Goal: Navigation & Orientation: Find specific page/section

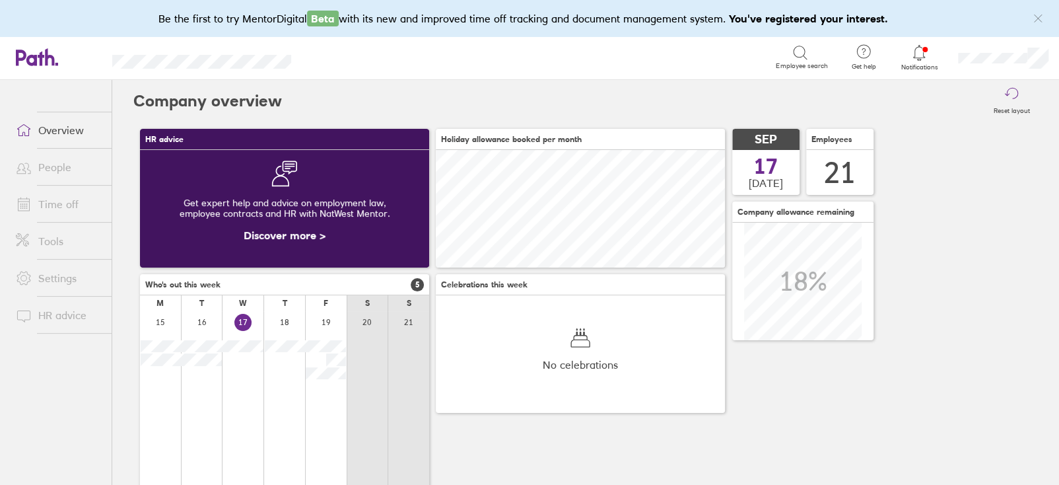
scroll to position [117, 289]
click at [52, 200] on link "Time off" at bounding box center [58, 204] width 106 height 26
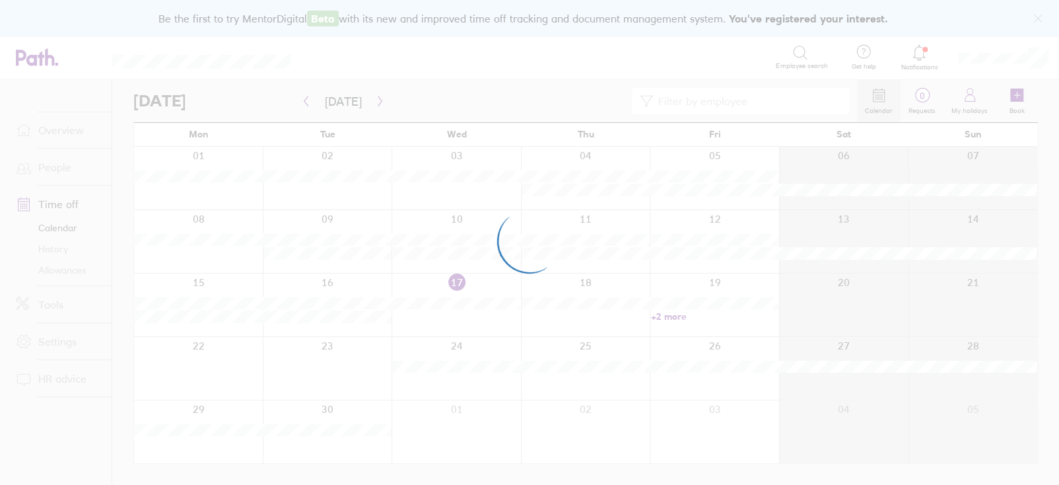
click at [43, 169] on div at bounding box center [529, 242] width 1059 height 485
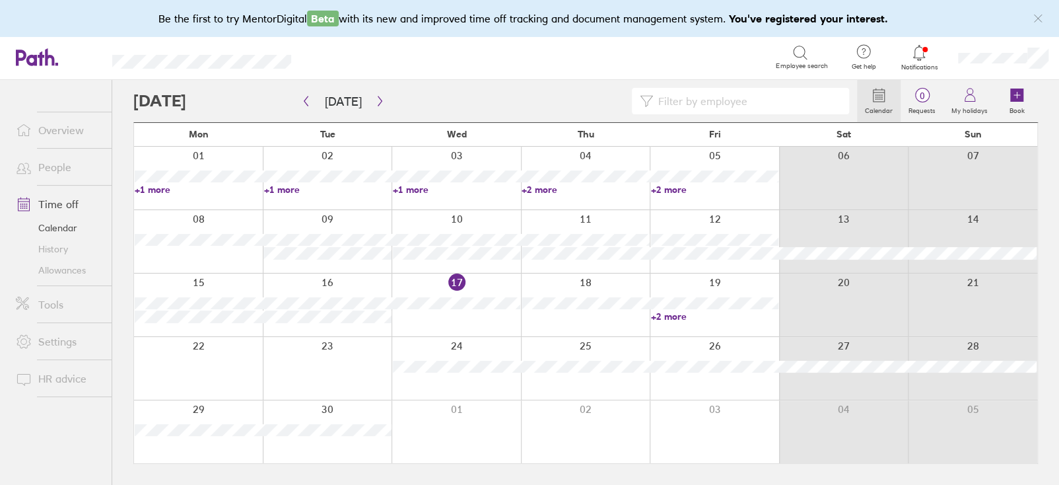
click at [43, 169] on link "People" at bounding box center [58, 167] width 106 height 26
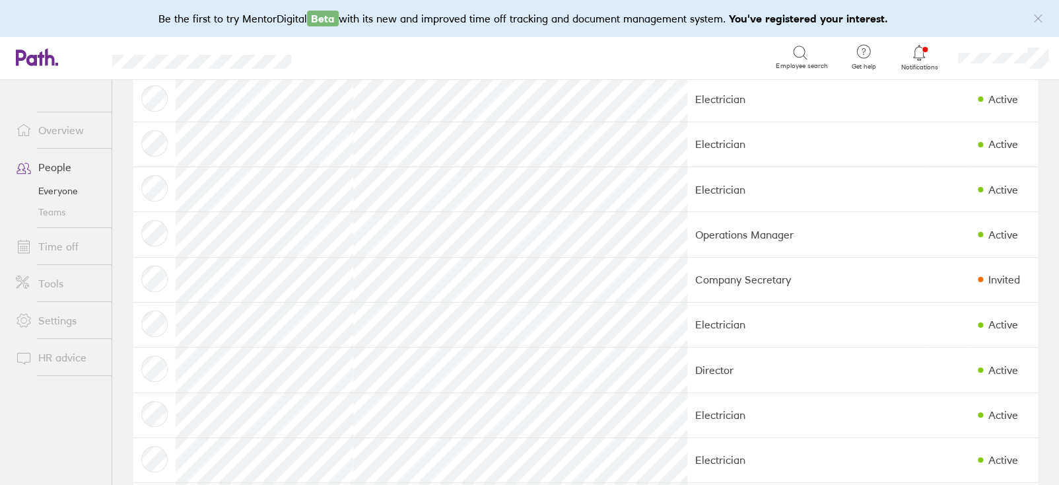
scroll to position [594, 0]
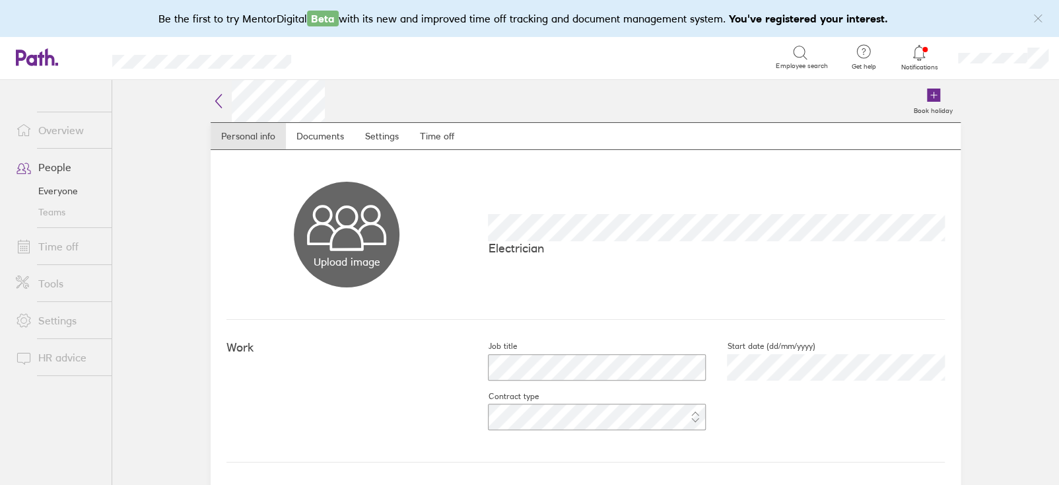
click at [37, 135] on span at bounding box center [21, 130] width 33 height 16
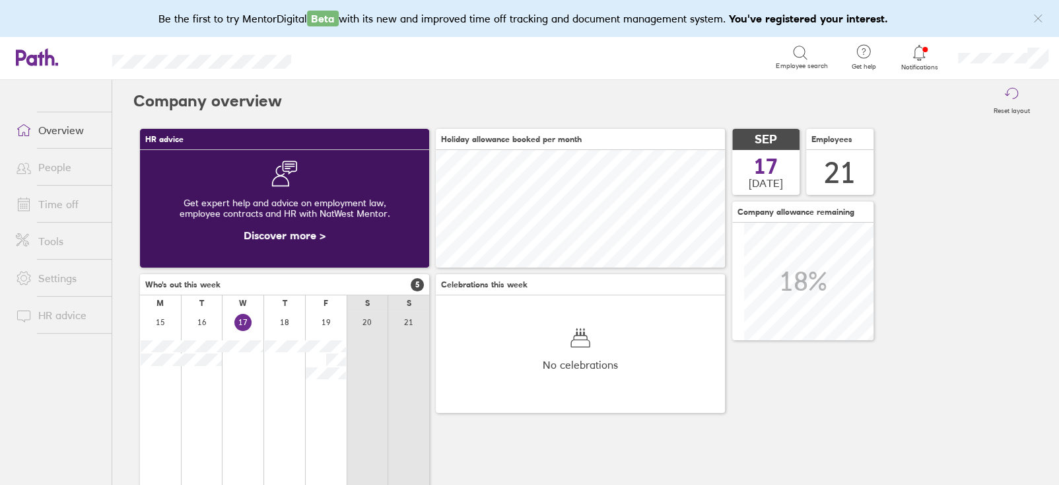
scroll to position [117, 289]
